Goal: Task Accomplishment & Management: Manage account settings

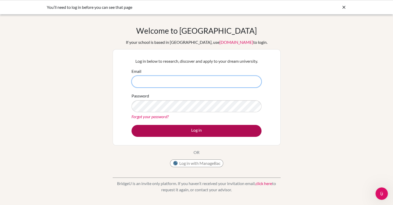
type input "[PERSON_NAME][EMAIL_ADDRESS][PERSON_NAME][DOMAIN_NAME]"
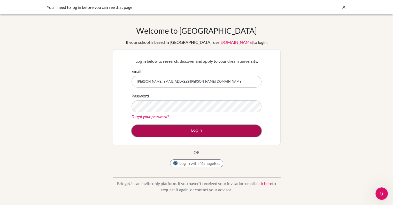
click at [203, 131] on button "Log in" at bounding box center [197, 131] width 130 height 12
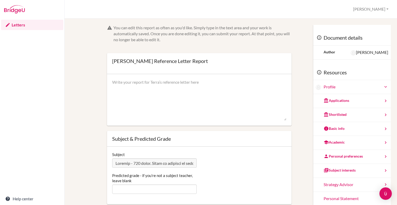
click at [2, 24] on link "Letters" at bounding box center [32, 25] width 62 height 10
click at [13, 24] on link "Letters" at bounding box center [32, 25] width 62 height 10
click at [23, 24] on link "Letters" at bounding box center [32, 25] width 62 height 10
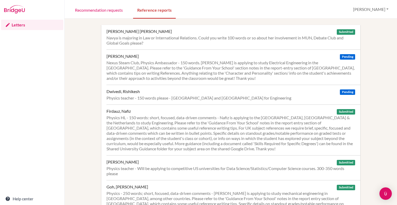
scroll to position [310, 0]
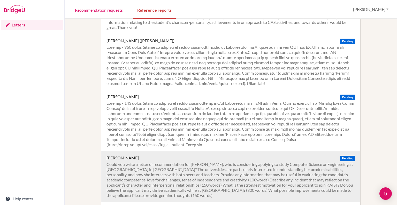
click at [196, 161] on div "Could you write a letter of recommendation for [PERSON_NAME], who is considerin…" at bounding box center [231, 179] width 249 height 36
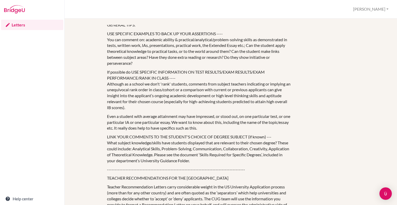
scroll to position [135, 0]
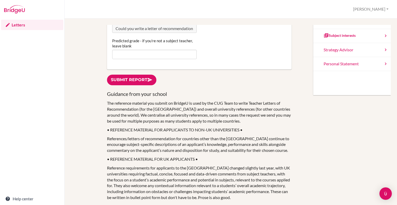
click at [42, 24] on link "Letters" at bounding box center [32, 25] width 62 height 10
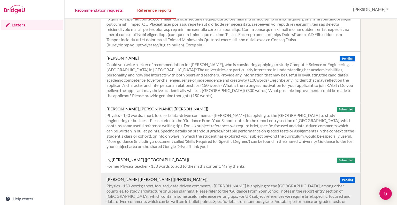
scroll to position [462, 0]
